Goal: Use online tool/utility: Utilize a website feature to perform a specific function

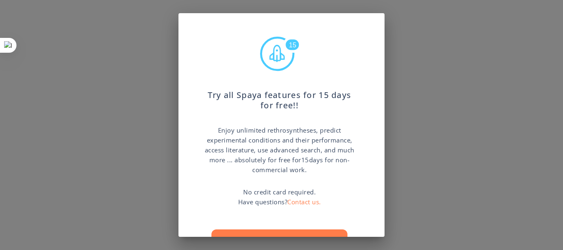
scroll to position [41, 0]
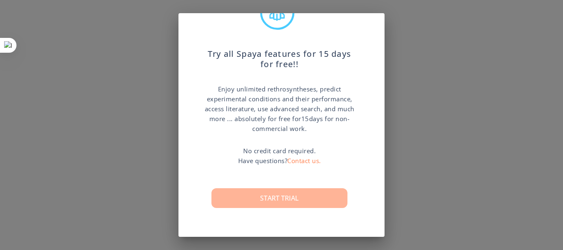
click at [304, 197] on button "Start trial" at bounding box center [279, 198] width 136 height 20
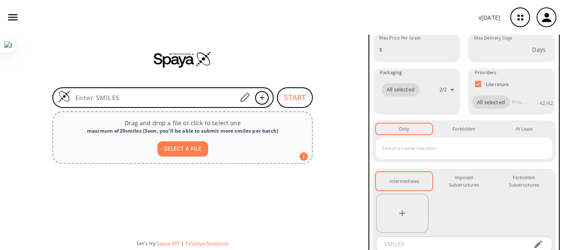
scroll to position [126, 0]
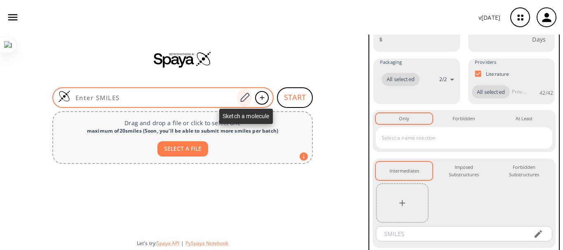
click at [247, 99] on icon at bounding box center [244, 97] width 11 height 11
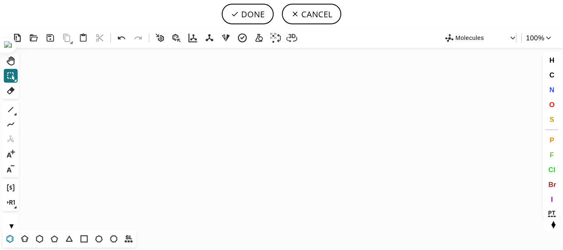
click at [10, 236] on icon at bounding box center [10, 239] width 7 height 8
click at [191, 145] on icon "Created with [PERSON_NAME] 2.3.0" at bounding box center [281, 139] width 518 height 182
click at [9, 110] on icon at bounding box center [10, 109] width 11 height 11
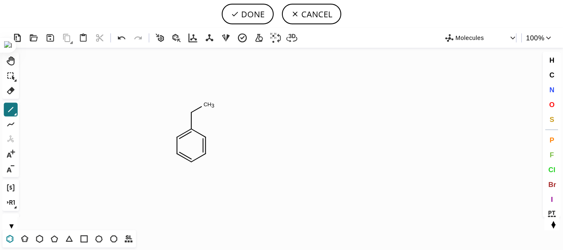
click at [8, 236] on icon at bounding box center [10, 239] width 11 height 11
click at [15, 110] on icon at bounding box center [10, 109] width 11 height 11
click at [122, 40] on icon at bounding box center [122, 38] width 12 height 12
click at [119, 40] on icon at bounding box center [122, 38] width 12 height 12
click at [546, 89] on button "N" at bounding box center [552, 90] width 14 height 14
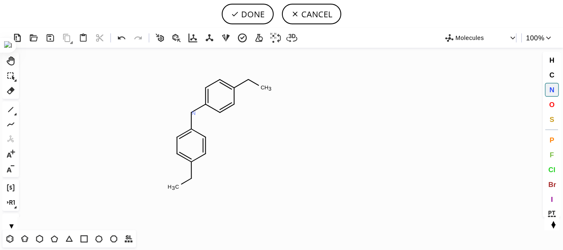
click at [194, 113] on tspan "N" at bounding box center [194, 113] width 4 height 6
click at [556, 109] on button "O" at bounding box center [552, 105] width 14 height 14
click at [252, 80] on tspan "O" at bounding box center [252, 80] width 4 height 6
click at [190, 179] on tspan "O" at bounding box center [190, 179] width 4 height 6
click at [246, 77] on tspan "O" at bounding box center [246, 78] width 4 height 6
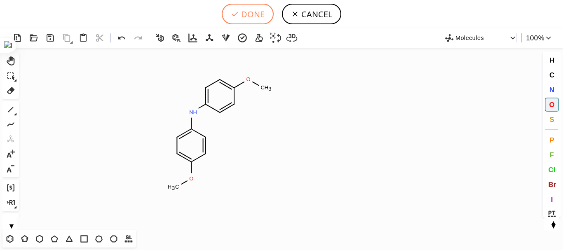
click at [250, 20] on button "DONE" at bounding box center [248, 14] width 52 height 21
type input "C1C=C(OC)C=CC=1NC1C=CC(OC)=CC=1"
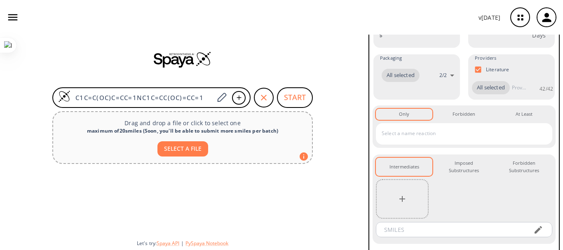
scroll to position [206, 0]
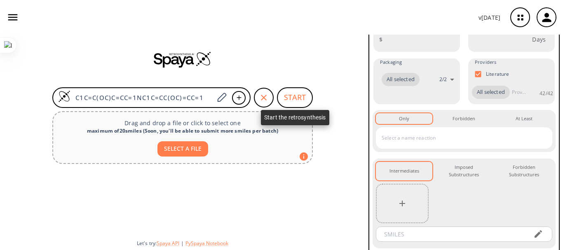
click at [293, 95] on button "START" at bounding box center [295, 97] width 36 height 21
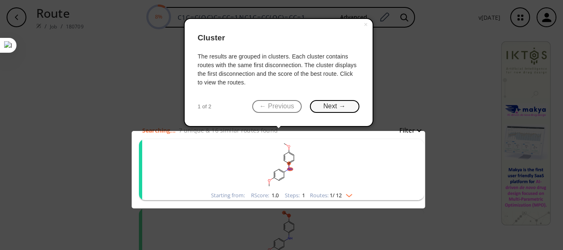
click at [331, 107] on button "Next →" at bounding box center [334, 106] width 49 height 13
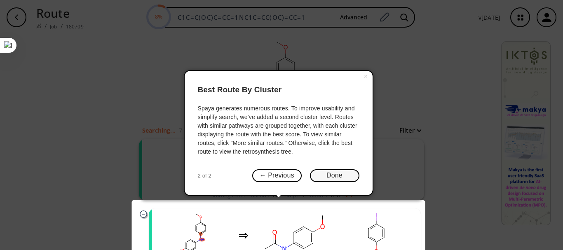
click at [331, 170] on button "Done" at bounding box center [334, 175] width 49 height 13
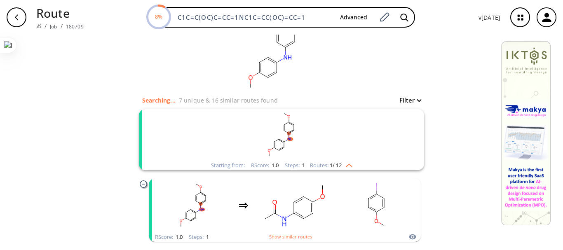
click at [344, 161] on img "clusters" at bounding box center [346, 164] width 11 height 7
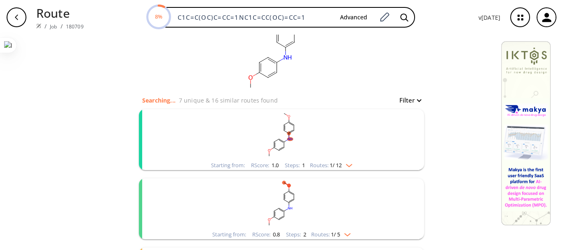
click at [344, 161] on img "clusters" at bounding box center [346, 164] width 11 height 7
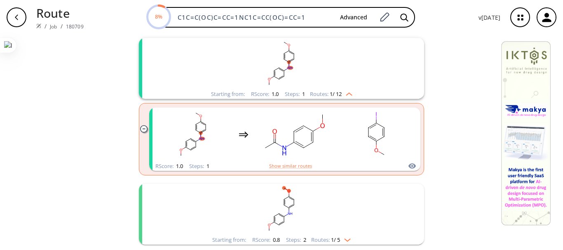
scroll to position [105, 0]
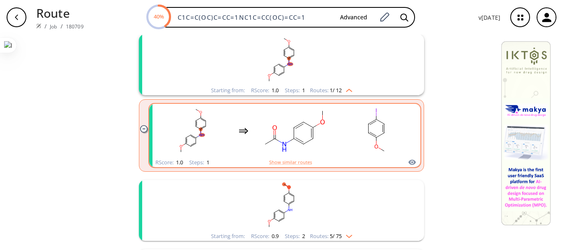
click at [351, 153] on rect "clusters" at bounding box center [376, 130] width 74 height 51
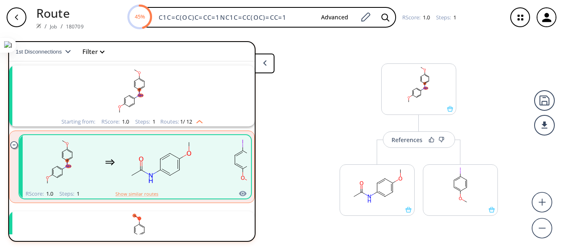
scroll to position [5, 0]
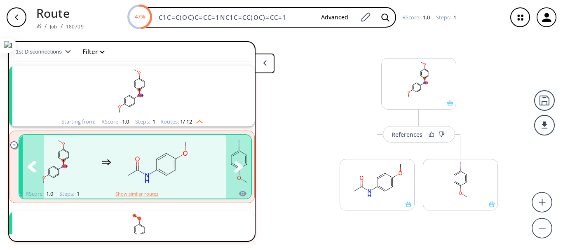
click at [234, 165] on icon "clusters" at bounding box center [238, 166] width 9 height 11
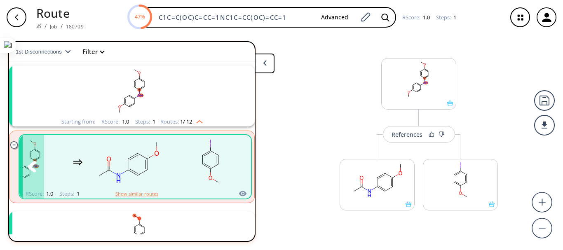
click at [30, 166] on icon "clusters" at bounding box center [32, 166] width 9 height 11
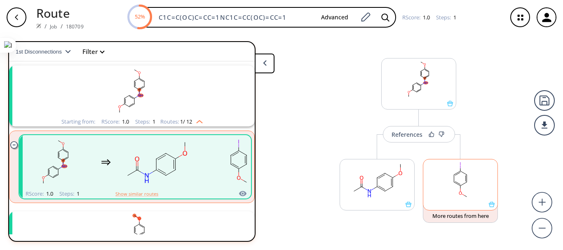
click at [465, 180] on rect at bounding box center [460, 180] width 74 height 42
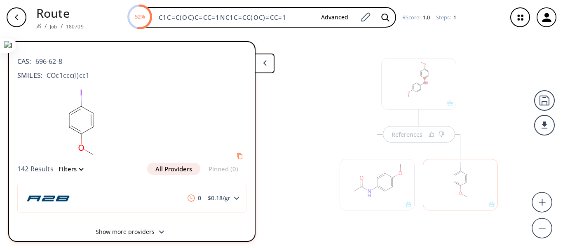
scroll to position [8, 0]
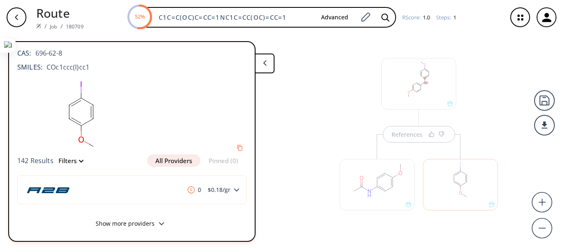
click at [271, 69] on button at bounding box center [265, 64] width 20 height 20
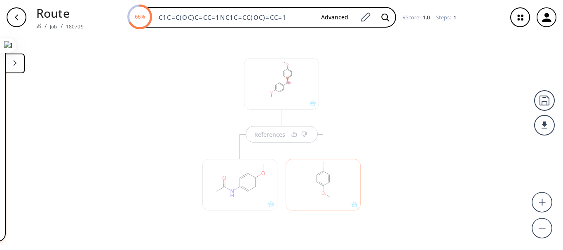
click at [21, 68] on button at bounding box center [15, 64] width 20 height 20
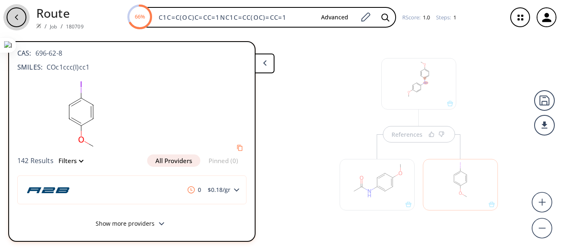
click at [26, 24] on button "button" at bounding box center [16, 17] width 26 height 26
click at [21, 22] on div "button" at bounding box center [17, 17] width 20 height 20
click at [262, 68] on button at bounding box center [265, 64] width 20 height 20
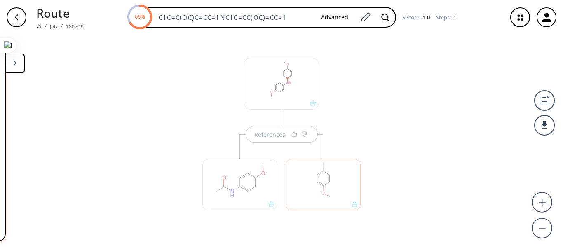
click at [322, 72] on div "References" at bounding box center [281, 138] width 175 height 210
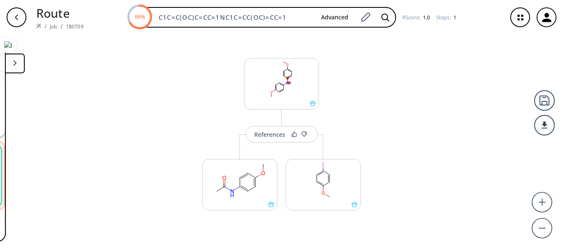
scroll to position [19, 0]
click at [25, 16] on div "button" at bounding box center [17, 17] width 20 height 20
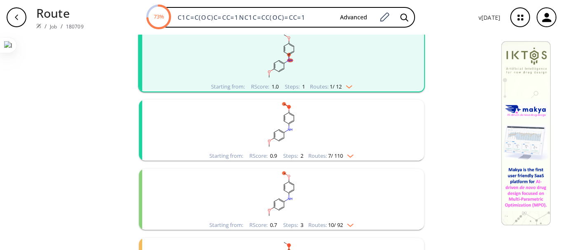
scroll to position [111, 0]
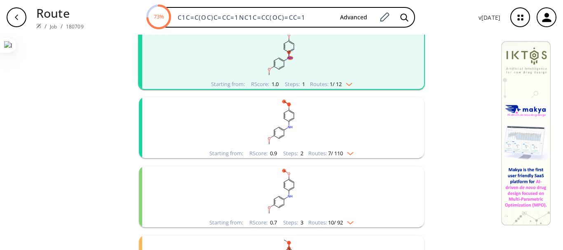
click at [383, 110] on rect "clusters" at bounding box center [281, 122] width 214 height 51
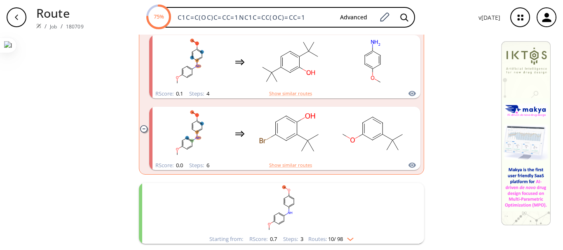
scroll to position [687, 0]
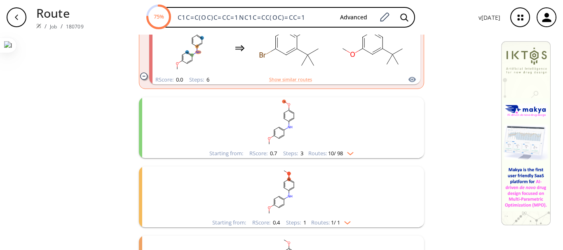
click at [378, 142] on rect "clusters" at bounding box center [281, 122] width 214 height 51
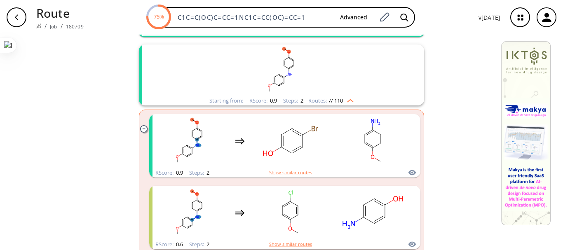
scroll to position [0, 0]
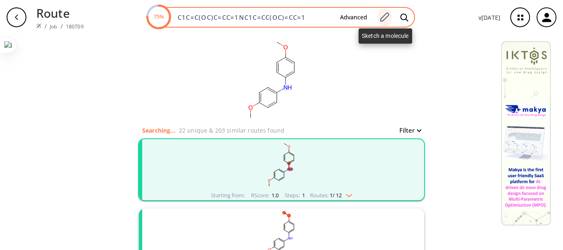
click at [387, 23] on div at bounding box center [384, 17] width 15 height 18
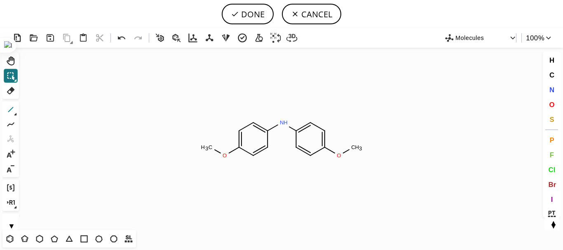
click at [8, 108] on icon at bounding box center [10, 109] width 11 height 11
drag, startPoint x: 208, startPoint y: 147, endPoint x: 195, endPoint y: 159, distance: 17.2
drag, startPoint x: 210, startPoint y: 146, endPoint x: 211, endPoint y: 134, distance: 12.0
click at [119, 40] on icon at bounding box center [122, 38] width 12 height 12
click at [546, 104] on button "O" at bounding box center [552, 105] width 14 height 14
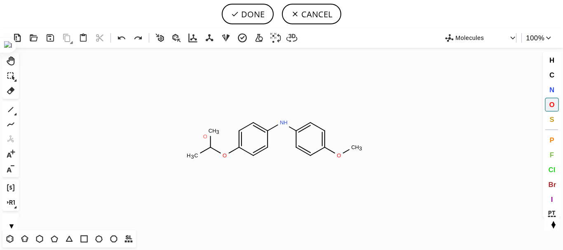
click at [205, 136] on tspan "O" at bounding box center [205, 136] width 4 height 6
click at [126, 39] on icon at bounding box center [122, 38] width 12 height 12
click at [213, 134] on tspan "O" at bounding box center [213, 134] width 4 height 6
click at [14, 112] on icon at bounding box center [10, 109] width 11 height 11
click at [10, 88] on icon at bounding box center [10, 90] width 11 height 11
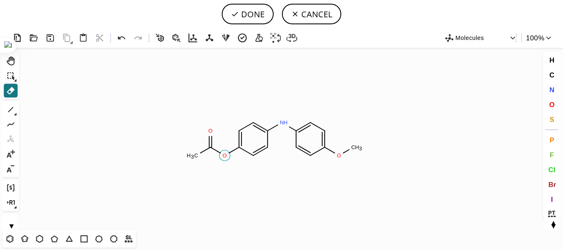
click at [223, 156] on tspan "O" at bounding box center [224, 155] width 4 height 6
click at [206, 133] on icon "Created with [PERSON_NAME] 2.3.0 N H O C H 3 C H 3 O O" at bounding box center [281, 139] width 518 height 182
click at [210, 148] on tspan "C" at bounding box center [210, 147] width 4 height 6
click at [195, 157] on tspan "C" at bounding box center [196, 155] width 4 height 6
click at [15, 110] on icon at bounding box center [10, 109] width 11 height 11
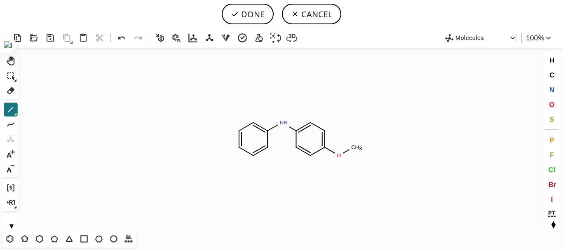
drag, startPoint x: 236, startPoint y: 146, endPoint x: 220, endPoint y: 157, distance: 20.1
click at [217, 161] on icon "Created with [PERSON_NAME] 2.3.0 N H O C H 3 C H 3 O" at bounding box center [281, 139] width 518 height 182
click at [120, 37] on icon at bounding box center [121, 37] width 7 height 3
click at [121, 40] on icon at bounding box center [122, 38] width 12 height 12
drag, startPoint x: 226, startPoint y: 154, endPoint x: 216, endPoint y: 140, distance: 16.8
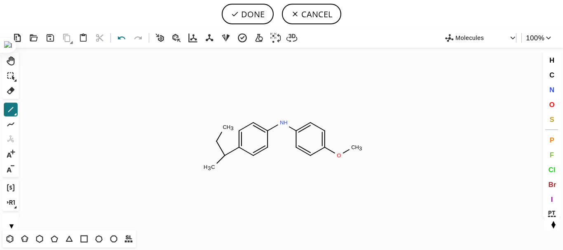
click at [119, 42] on icon at bounding box center [122, 38] width 12 height 12
click at [548, 105] on button "O" at bounding box center [552, 105] width 14 height 14
click at [220, 145] on tspan "O" at bounding box center [219, 146] width 4 height 6
click at [215, 141] on tspan "O" at bounding box center [215, 141] width 4 height 6
click at [214, 166] on tspan "O" at bounding box center [214, 167] width 4 height 6
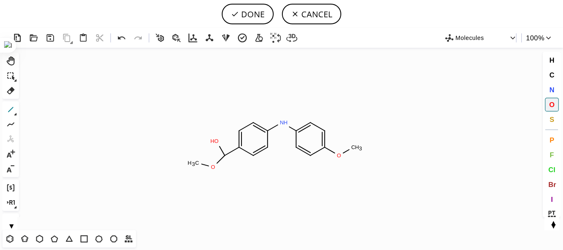
click at [9, 114] on icon at bounding box center [10, 109] width 11 height 11
click at [10, 86] on icon at bounding box center [10, 90] width 11 height 11
click at [339, 155] on tspan "O" at bounding box center [339, 155] width 4 height 6
click at [357, 144] on tspan "H" at bounding box center [357, 147] width 4 height 6
click at [12, 108] on icon at bounding box center [10, 109] width 11 height 11
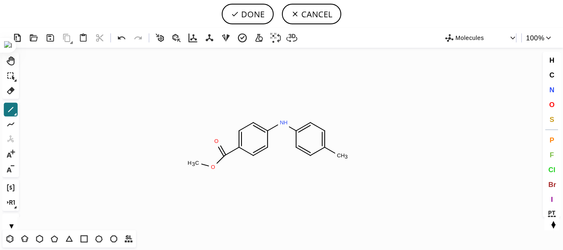
drag, startPoint x: 325, startPoint y: 146, endPoint x: 345, endPoint y: 162, distance: 25.7
drag, startPoint x: 336, startPoint y: 151, endPoint x: 341, endPoint y: 140, distance: 12.2
click at [341, 139] on icon "Created with [PERSON_NAME] 2.3.0 N H O O C H 3 C H 3 O" at bounding box center [281, 139] width 518 height 182
drag, startPoint x: 341, startPoint y: 155, endPoint x: 350, endPoint y: 160, distance: 10.5
drag, startPoint x: 351, startPoint y: 164, endPoint x: 358, endPoint y: 164, distance: 7.0
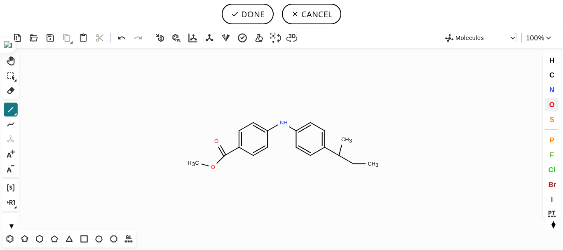
click at [548, 105] on button "O" at bounding box center [552, 105] width 14 height 14
click at [353, 166] on tspan "O" at bounding box center [353, 166] width 4 height 6
click at [343, 140] on tspan "O" at bounding box center [343, 141] width 4 height 6
click at [10, 110] on icon at bounding box center [10, 109] width 5 height 5
click at [121, 39] on icon at bounding box center [122, 38] width 12 height 12
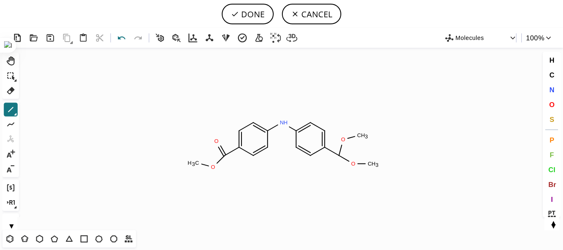
click at [126, 39] on icon at bounding box center [122, 38] width 12 height 12
click at [235, 17] on icon at bounding box center [235, 14] width 8 height 8
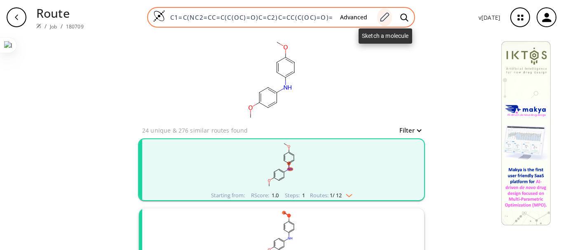
click at [386, 17] on icon at bounding box center [384, 17] width 11 height 11
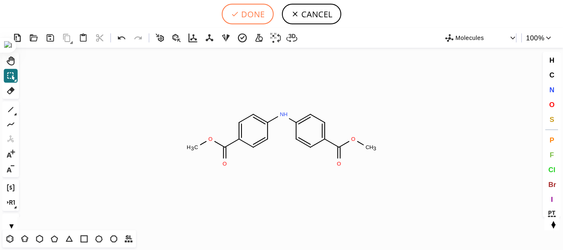
click at [262, 18] on button "DONE" at bounding box center [248, 14] width 52 height 21
type input "C1C=C(C(=O)OC)C=CC=1NC1C=CC(C(=O)OC)=CC=1"
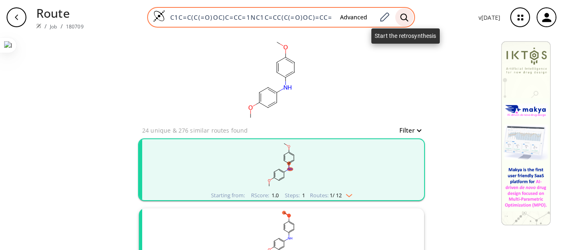
click at [402, 20] on icon at bounding box center [404, 17] width 8 height 9
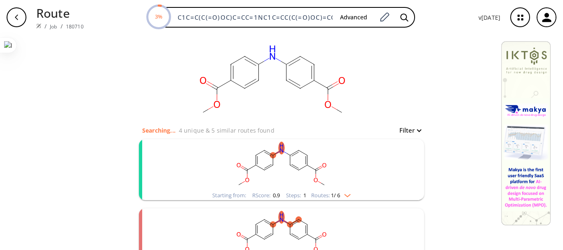
click at [321, 146] on rect "clusters" at bounding box center [281, 164] width 214 height 51
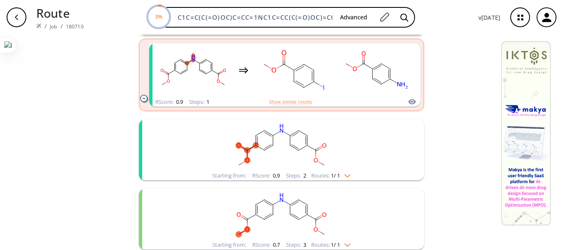
scroll to position [168, 0]
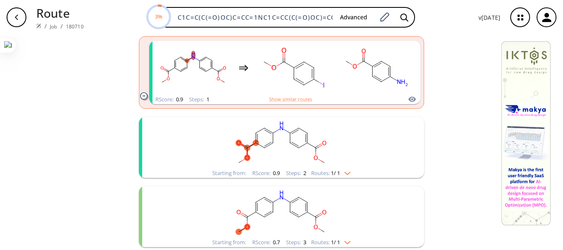
click at [340, 138] on rect "clusters" at bounding box center [281, 142] width 214 height 51
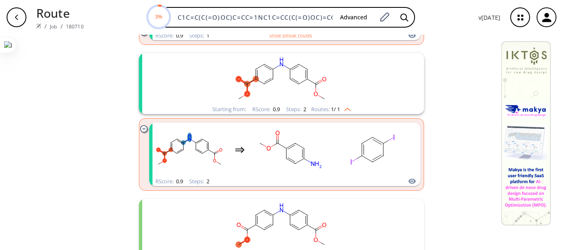
scroll to position [252, 0]
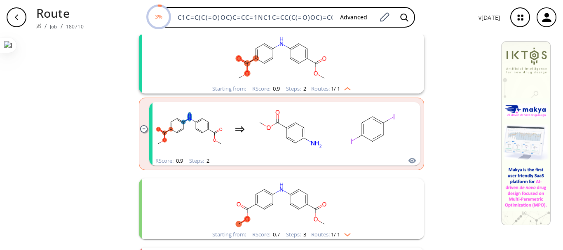
click at [387, 176] on li "Starting from: RScore : 0.7 Steps : 3 Routes: 1 / 1" at bounding box center [281, 208] width 285 height 69
click at [372, 188] on rect "clusters" at bounding box center [281, 203] width 214 height 51
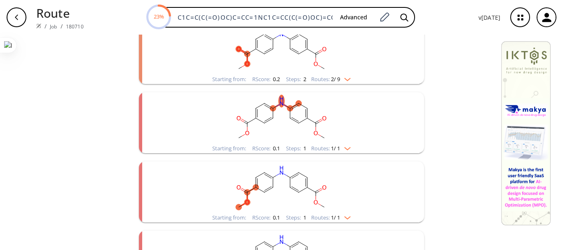
scroll to position [986, 0]
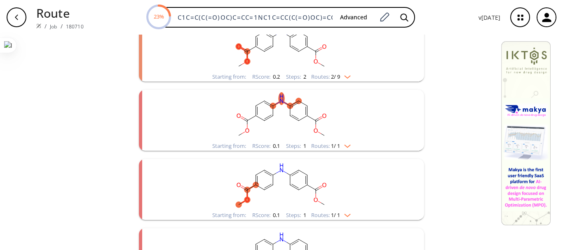
click at [356, 127] on rect "clusters" at bounding box center [281, 115] width 214 height 51
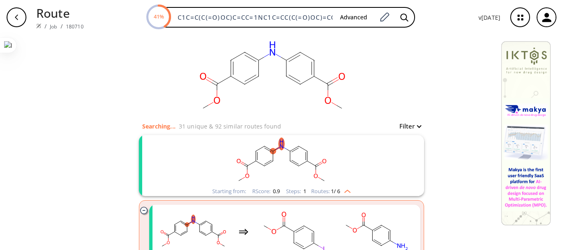
scroll to position [0, 0]
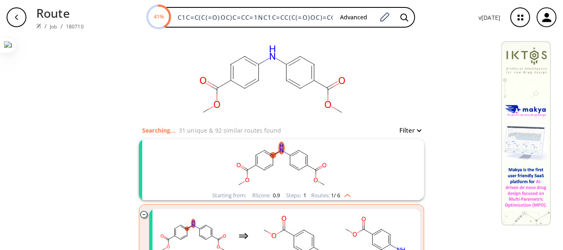
click at [321, 181] on rect "clusters" at bounding box center [281, 164] width 214 height 51
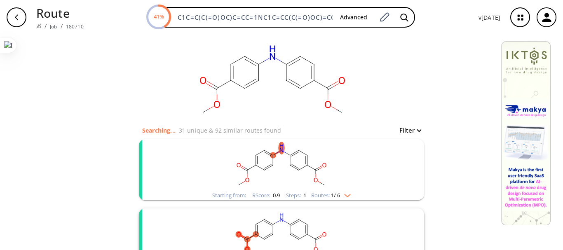
click at [321, 181] on rect "clusters" at bounding box center [281, 164] width 214 height 51
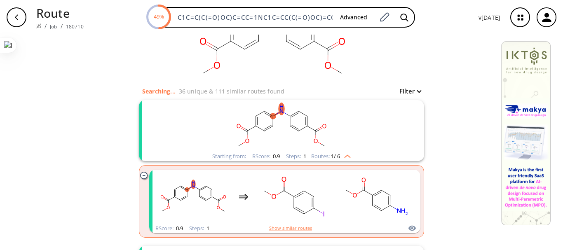
scroll to position [33, 0]
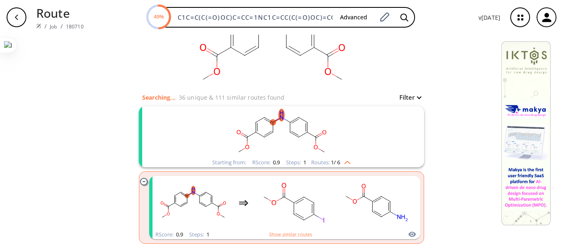
click at [341, 122] on rect "clusters" at bounding box center [281, 131] width 214 height 51
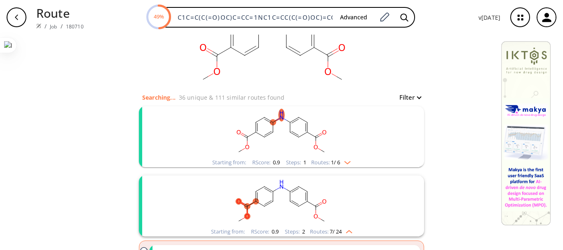
click at [341, 122] on rect "clusters" at bounding box center [281, 131] width 214 height 51
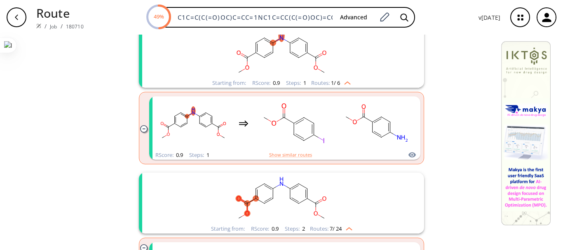
scroll to position [119, 0]
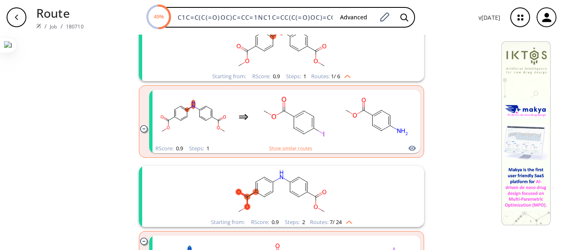
click at [327, 175] on rect "clusters" at bounding box center [281, 191] width 214 height 51
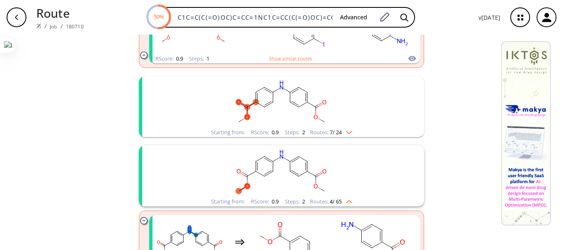
scroll to position [225, 0]
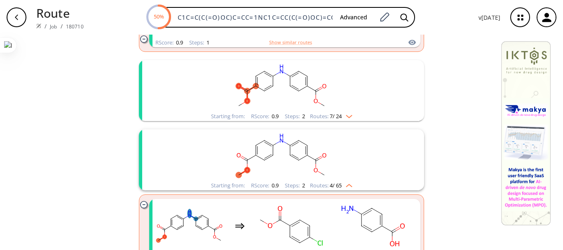
click at [358, 85] on rect "clusters" at bounding box center [281, 85] width 214 height 51
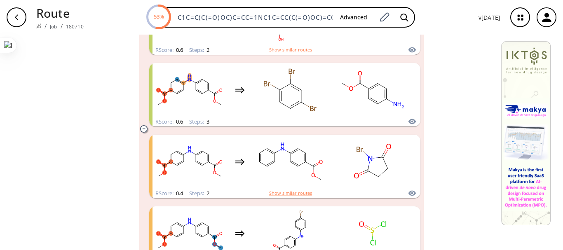
scroll to position [601, 0]
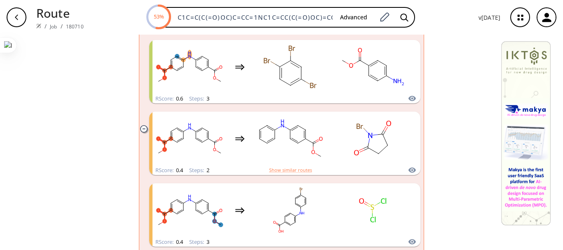
click at [546, 98] on img at bounding box center [525, 133] width 49 height 184
